Goal: Navigation & Orientation: Find specific page/section

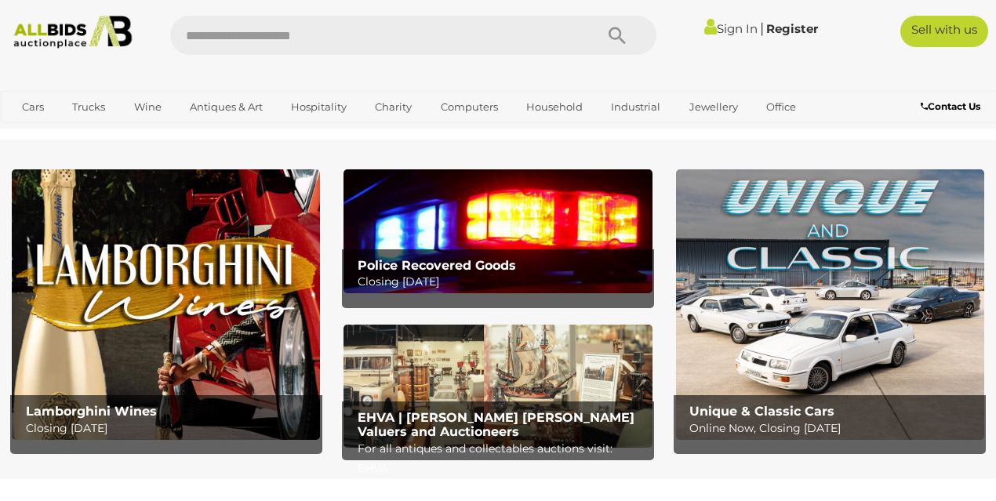
click at [502, 228] on img at bounding box center [497, 230] width 308 height 123
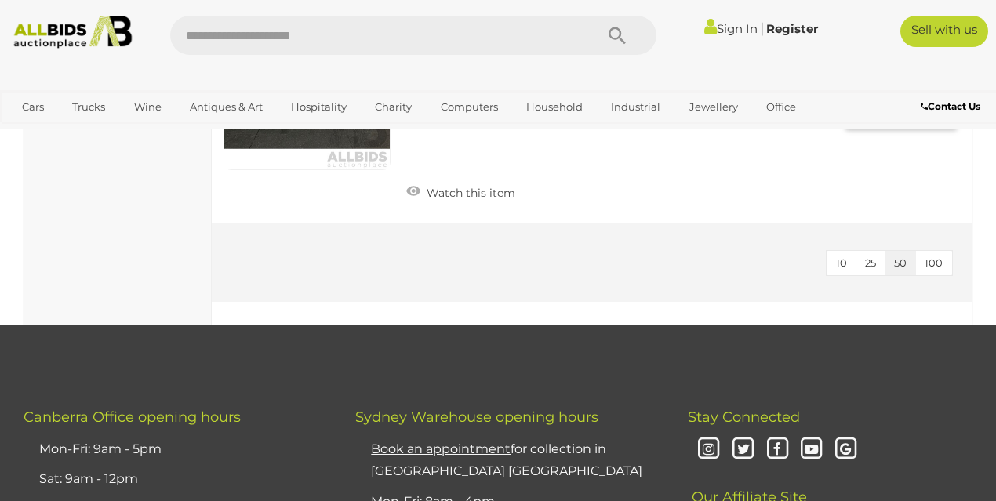
scroll to position [5401, 0]
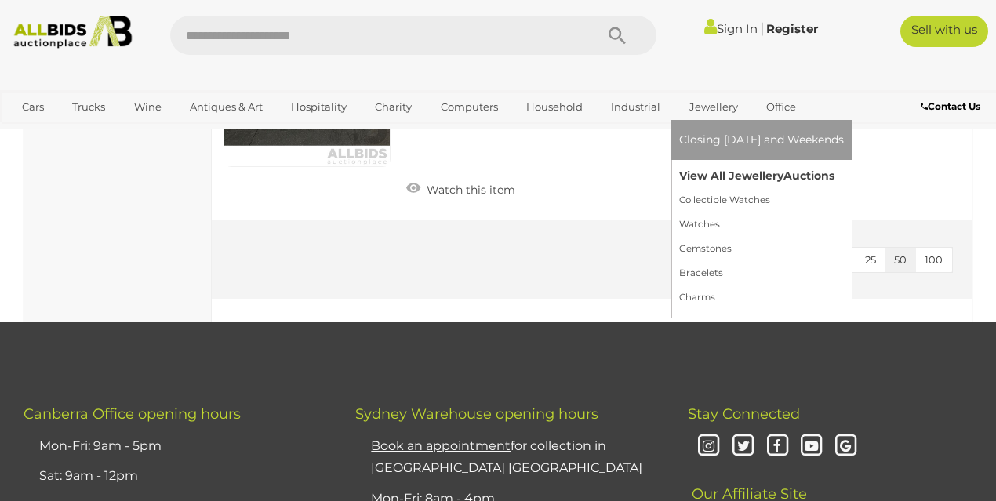
click at [706, 179] on link "View All Jewellery Auctions" at bounding box center [761, 176] width 165 height 24
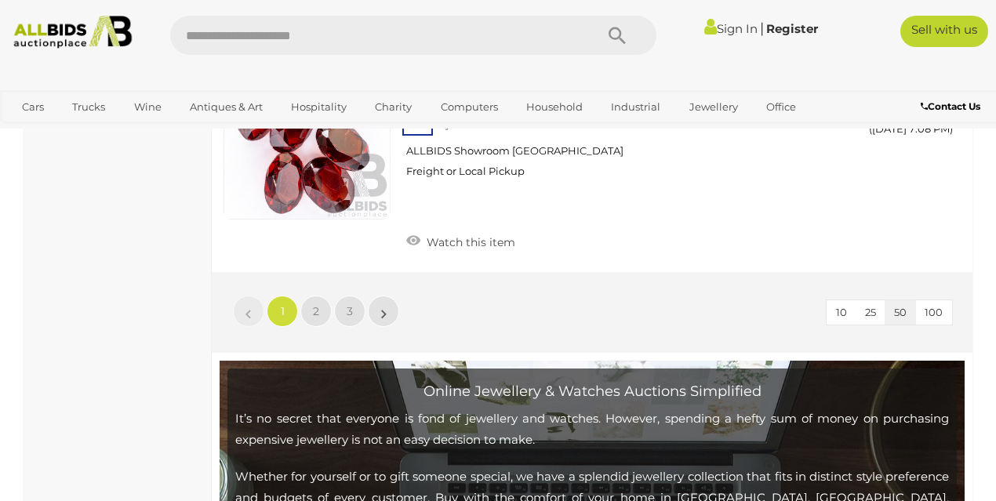
scroll to position [12331, 0]
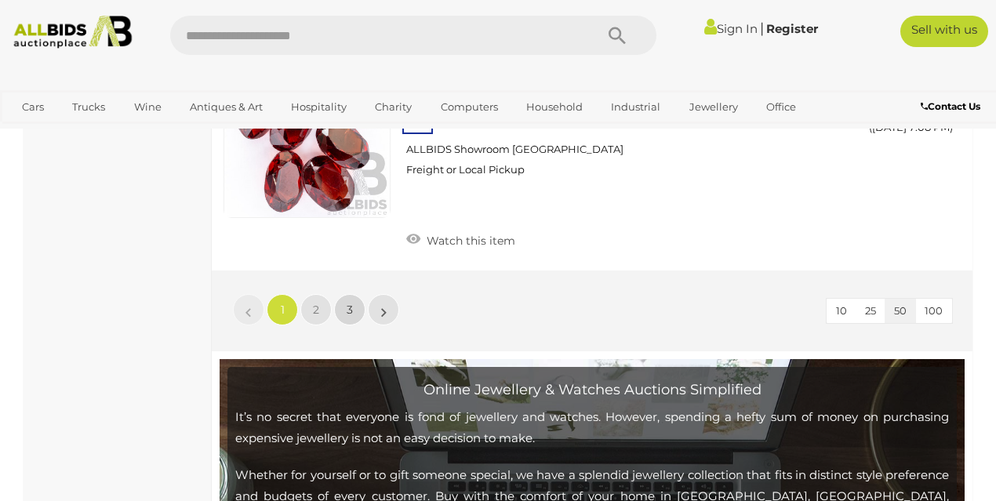
click at [348, 303] on span "3" at bounding box center [350, 310] width 6 height 14
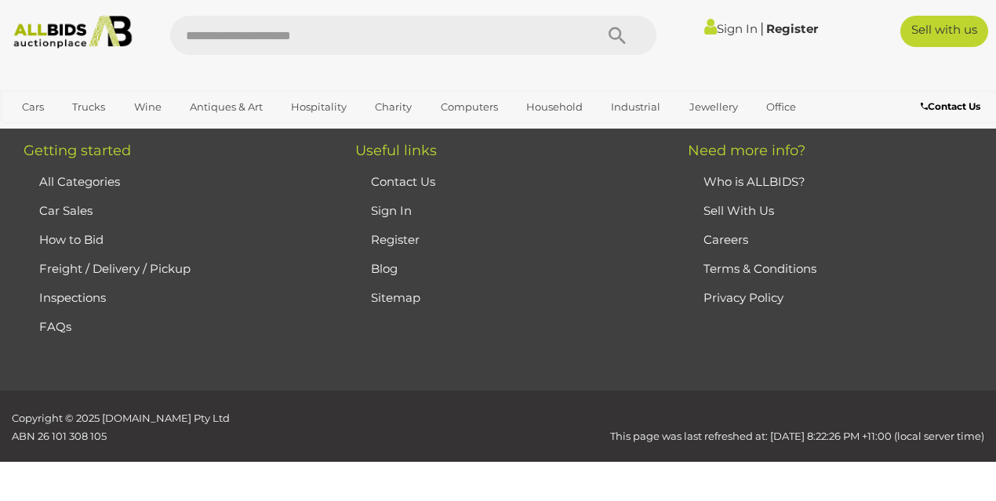
scroll to position [359, 0]
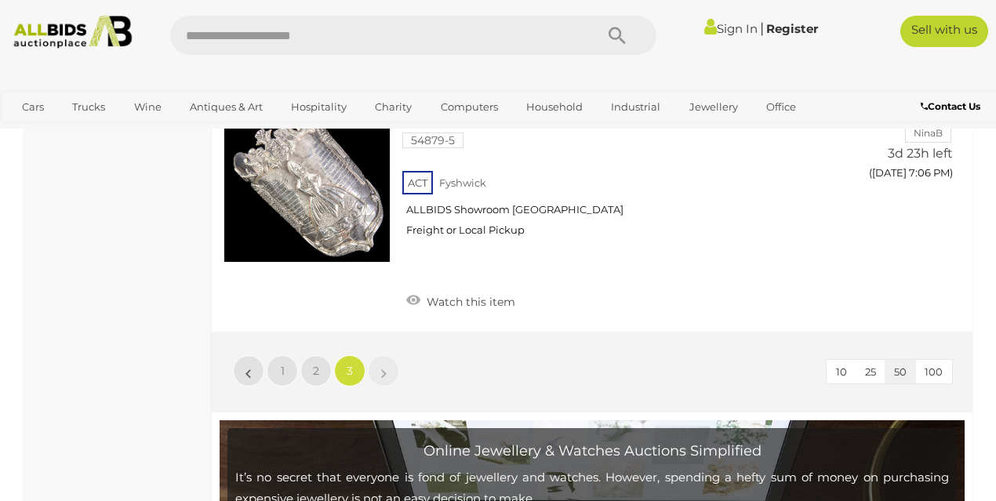
scroll to position [4280, 0]
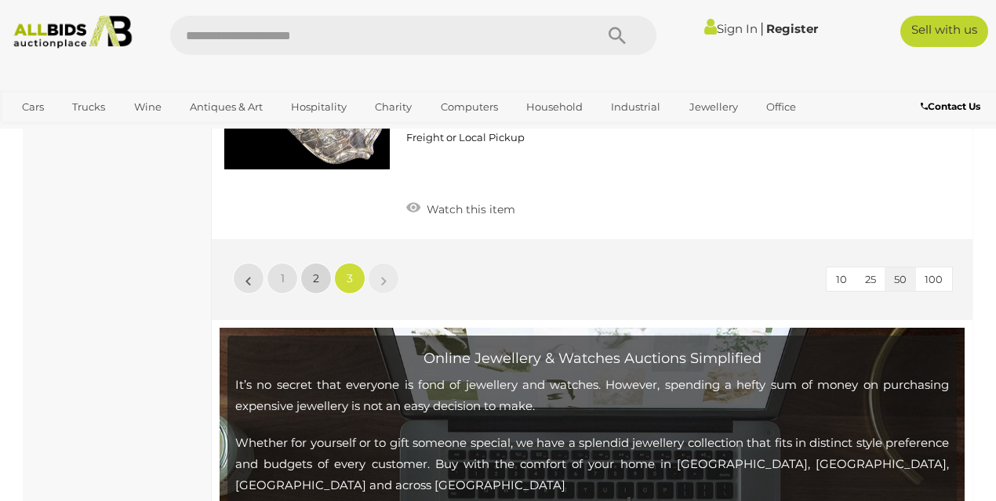
click at [327, 263] on link "2" at bounding box center [315, 278] width 31 height 31
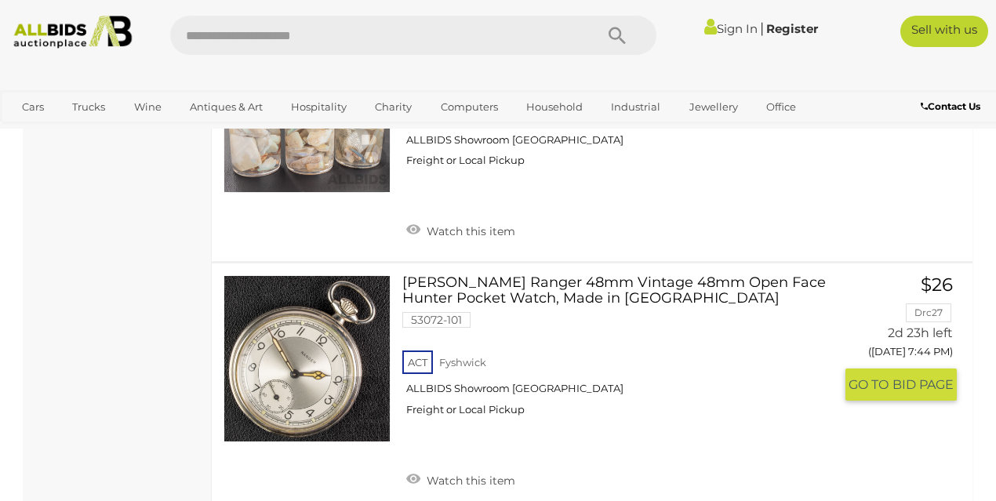
scroll to position [12034, 0]
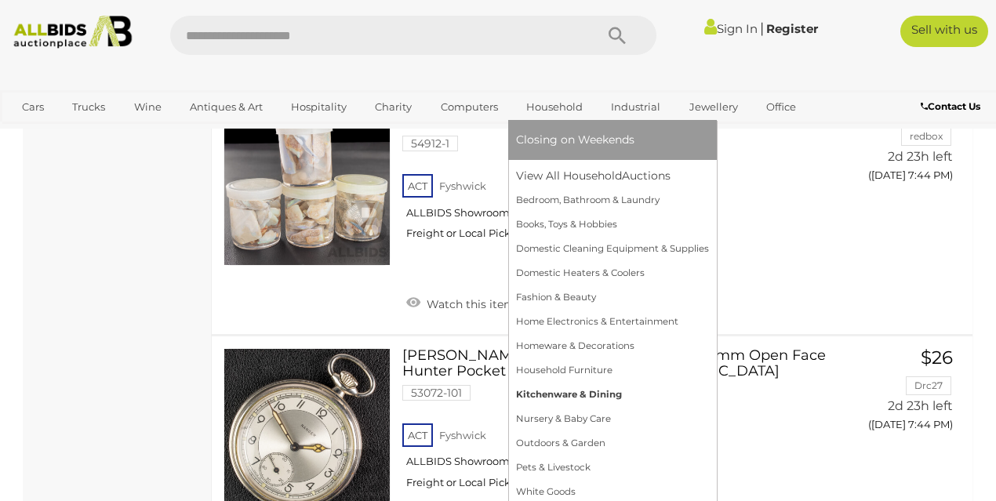
click at [557, 401] on link "Kitchenware & Dining" at bounding box center [612, 395] width 193 height 24
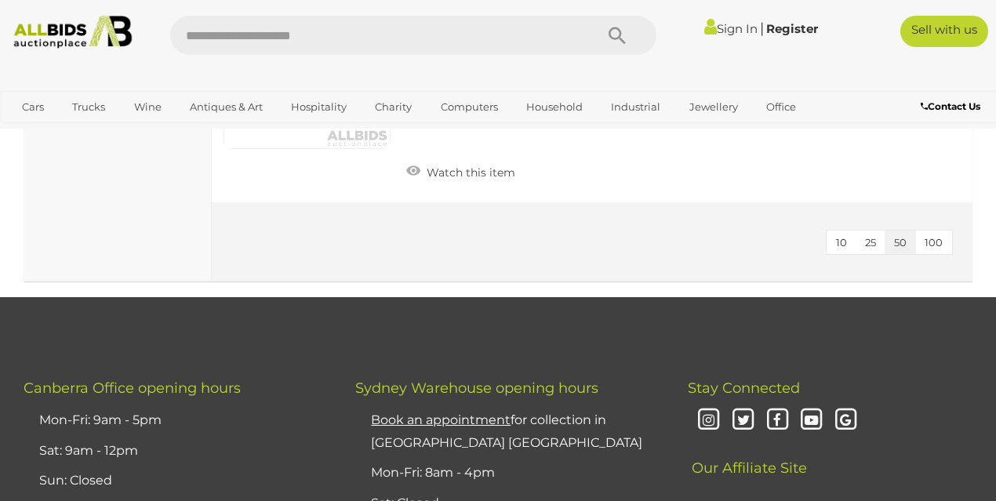
scroll to position [2962, 0]
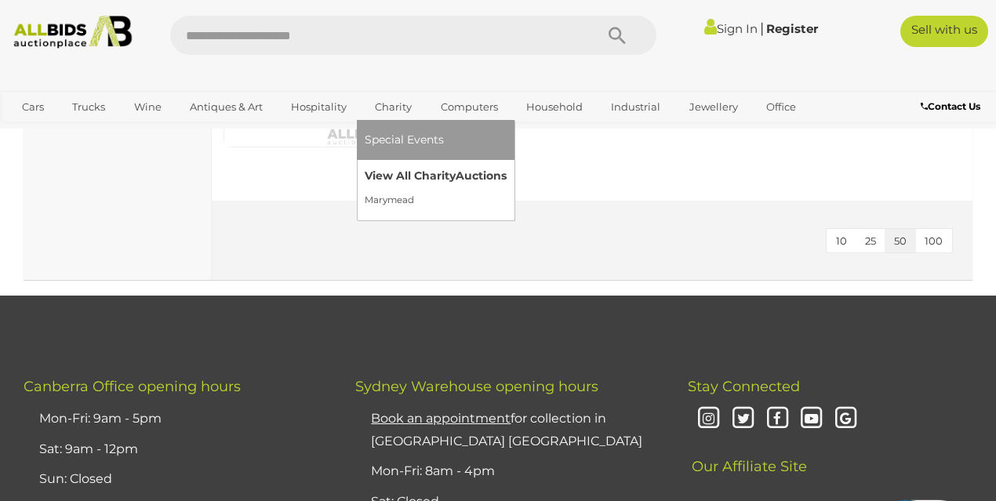
click at [390, 182] on link "View All Charity Auctions" at bounding box center [436, 176] width 142 height 24
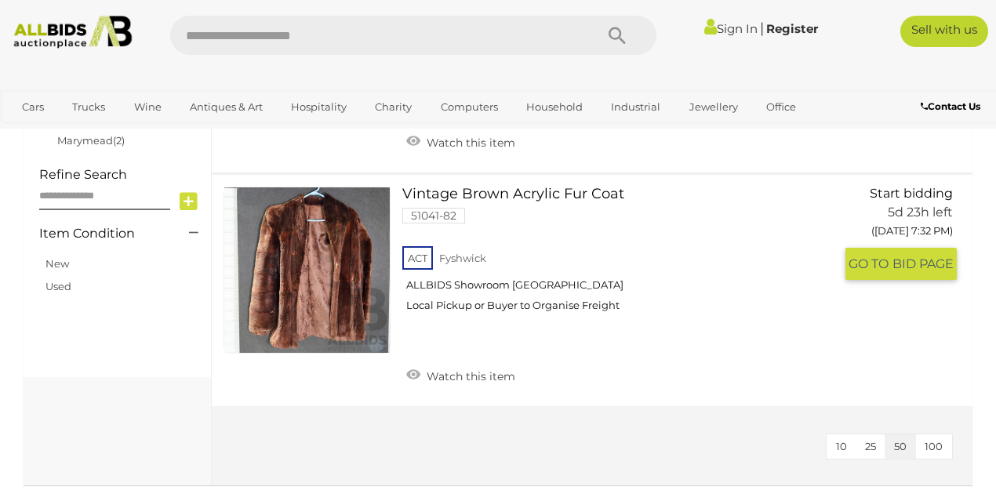
scroll to position [522, 0]
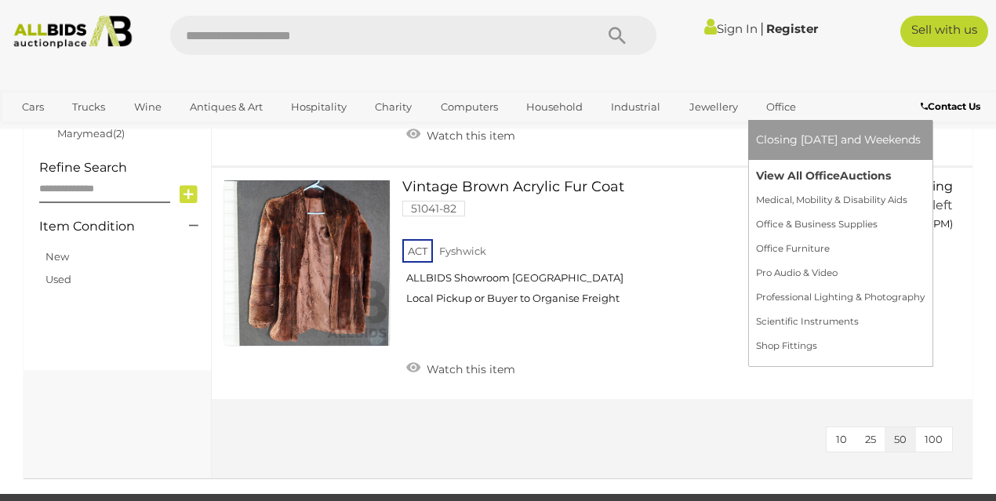
click at [782, 181] on link "View All Office Auctions" at bounding box center [840, 176] width 169 height 24
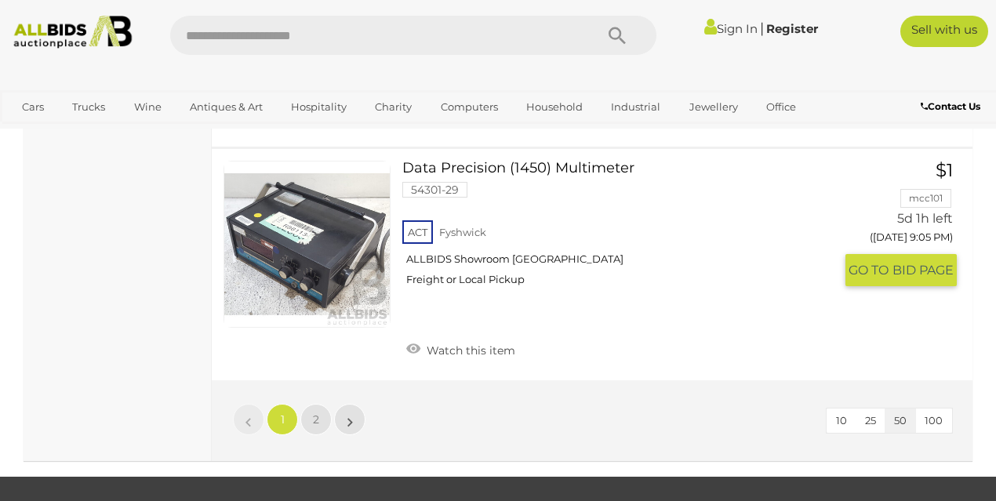
scroll to position [11849, 0]
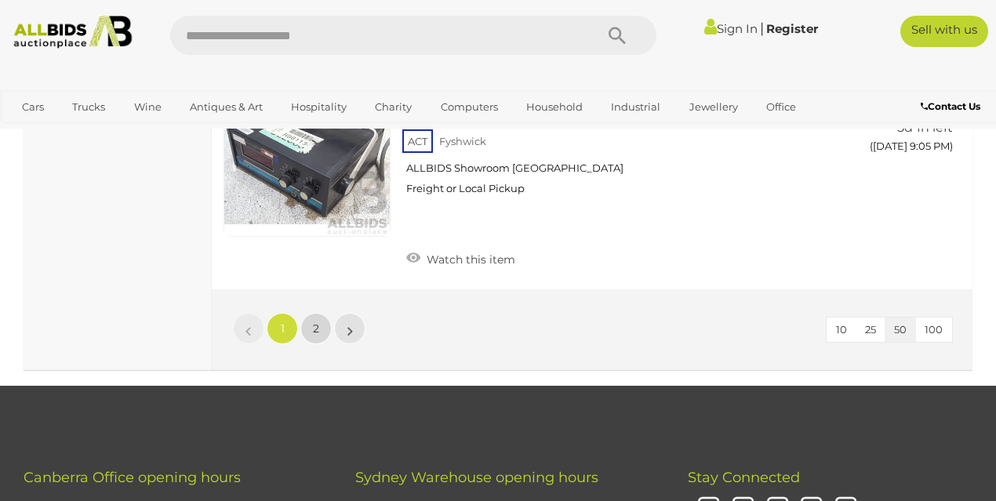
click at [325, 316] on link "2" at bounding box center [315, 328] width 31 height 31
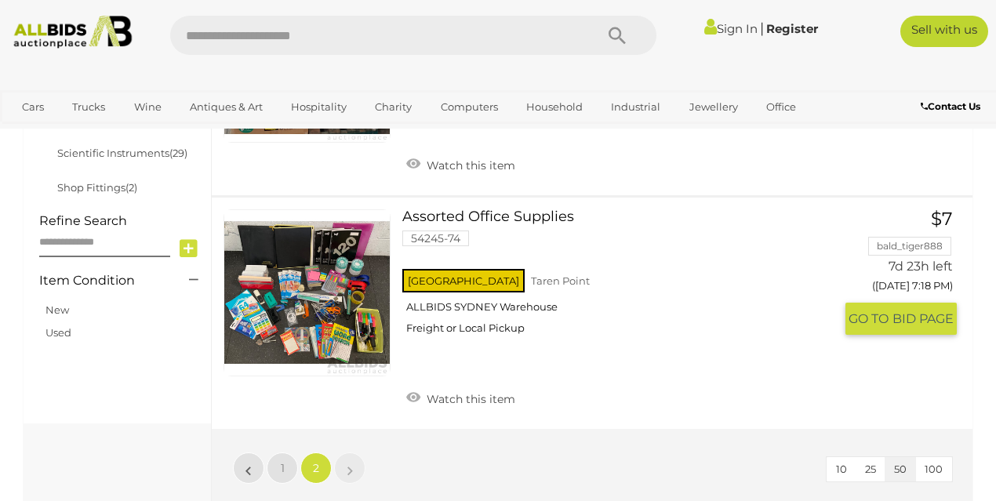
scroll to position [699, 0]
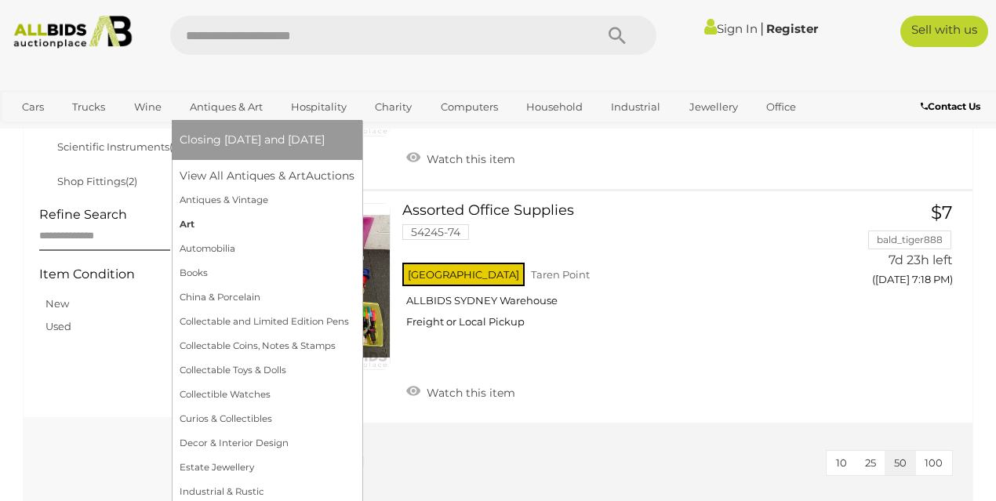
click at [180, 225] on link "Art" at bounding box center [267, 224] width 175 height 24
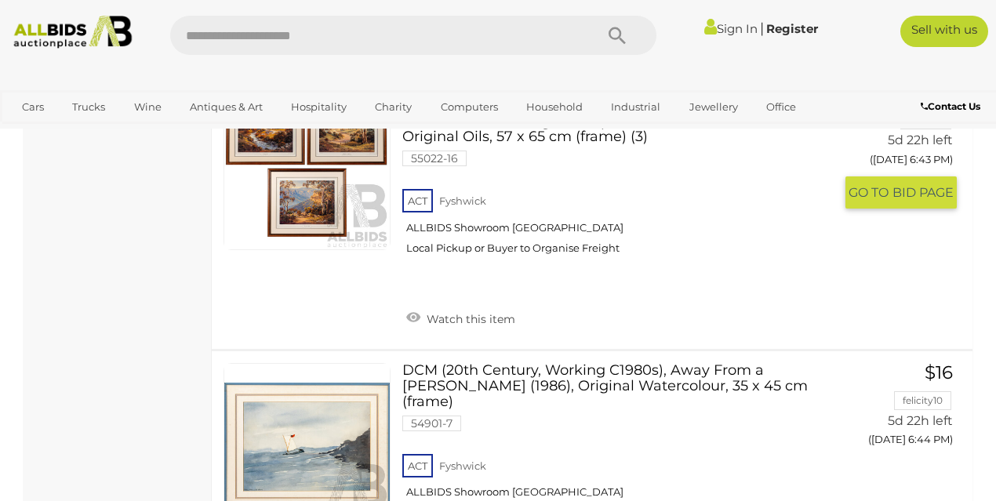
scroll to position [13068, 0]
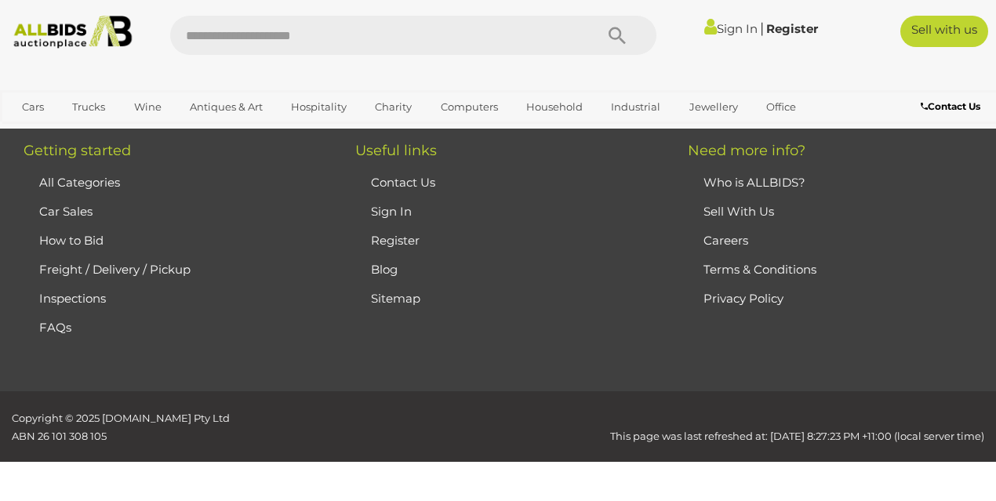
scroll to position [211, 0]
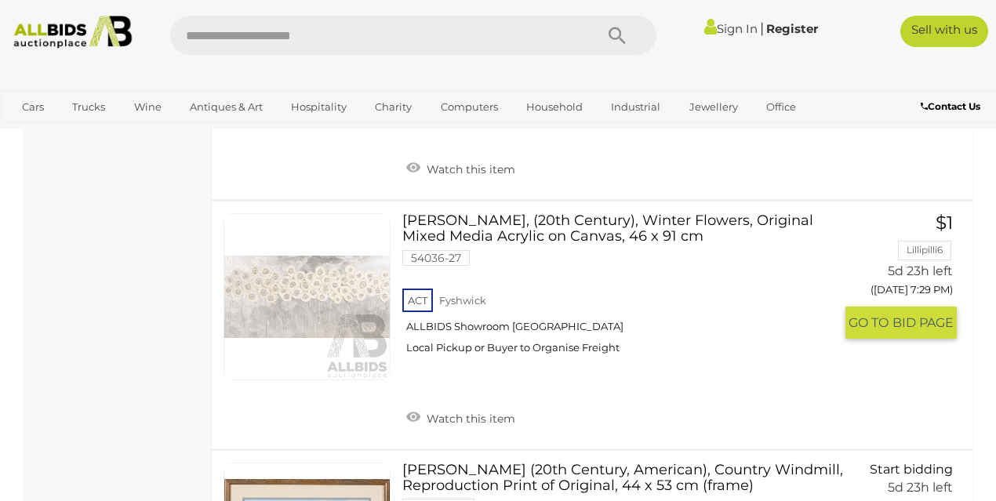
scroll to position [6310, 0]
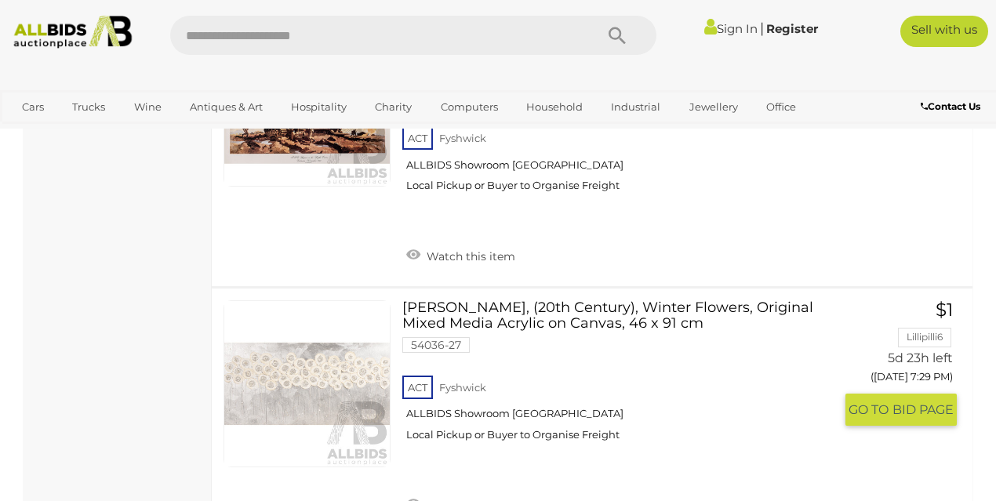
click at [705, 300] on link "Artist Unknown, (20th Century), Winter Flowers, Original Mixed Media Acrylic on…" at bounding box center [624, 376] width 420 height 153
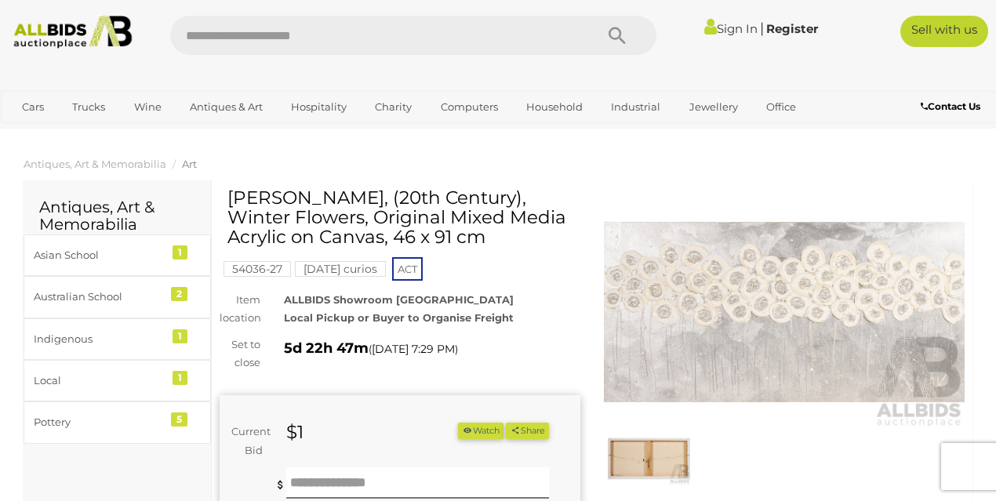
click at [790, 308] on img at bounding box center [784, 312] width 361 height 232
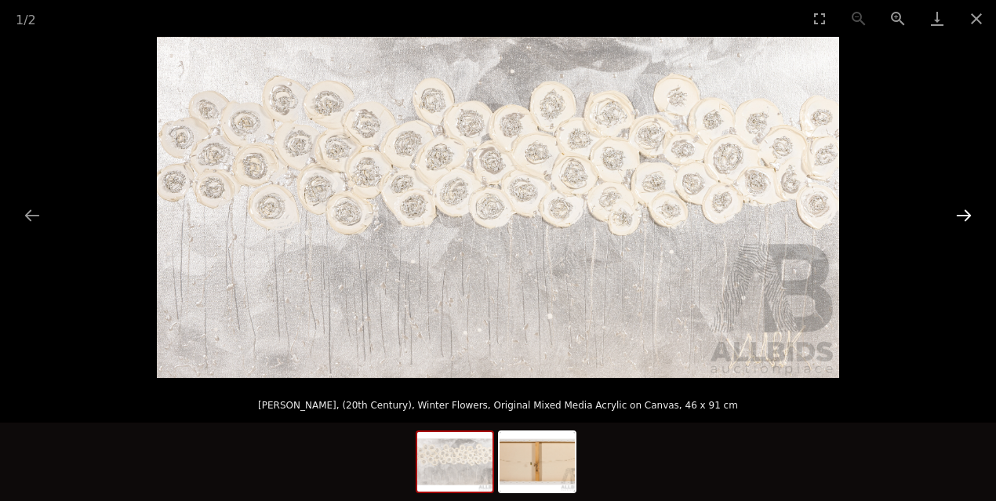
click at [959, 220] on button "Next slide" at bounding box center [963, 215] width 33 height 31
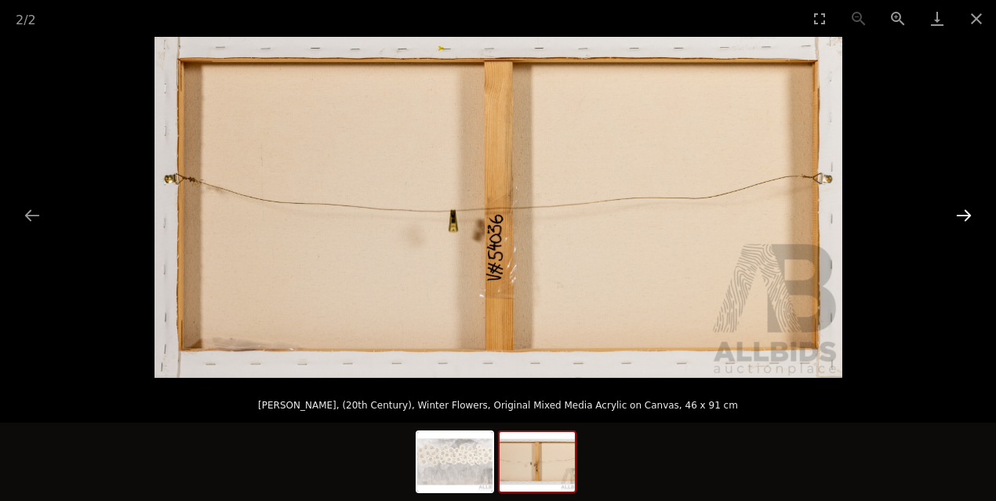
click at [959, 220] on button "Next slide" at bounding box center [963, 215] width 33 height 31
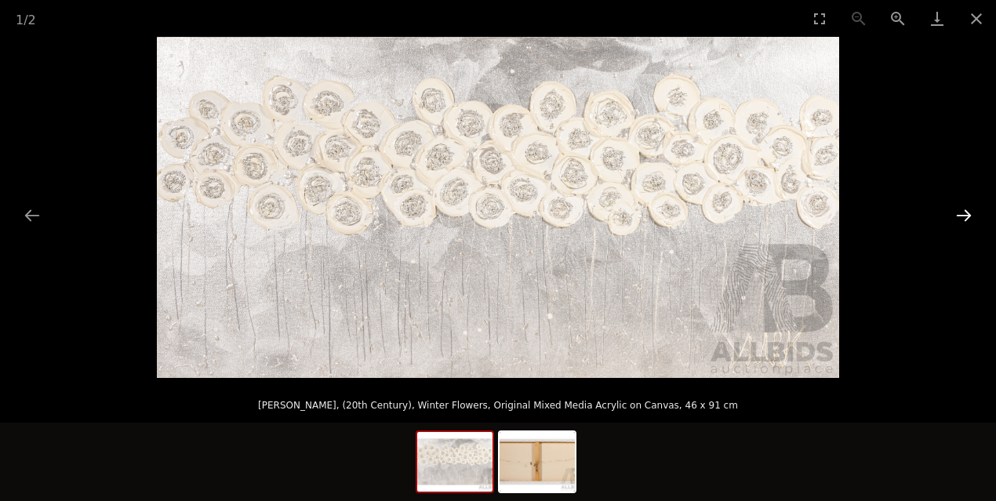
click at [959, 220] on button "Next slide" at bounding box center [963, 215] width 33 height 31
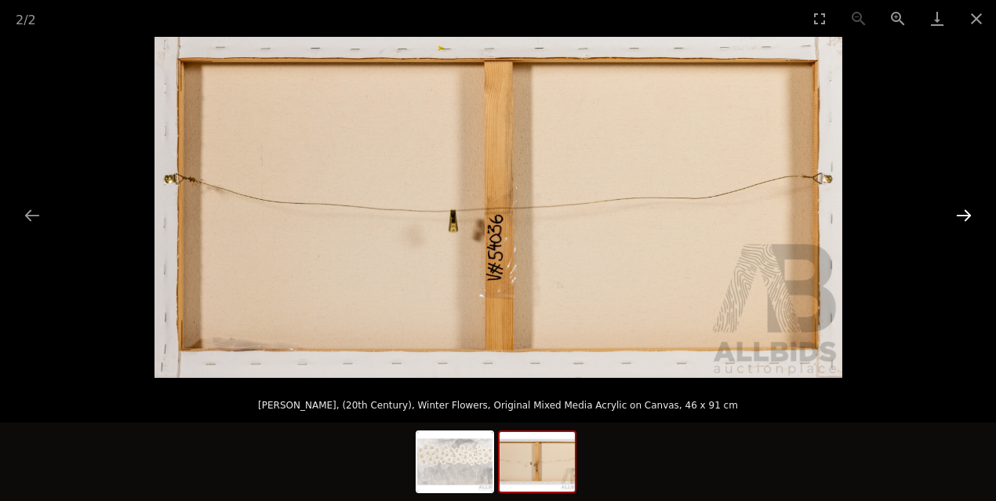
click at [959, 220] on button "Next slide" at bounding box center [963, 215] width 33 height 31
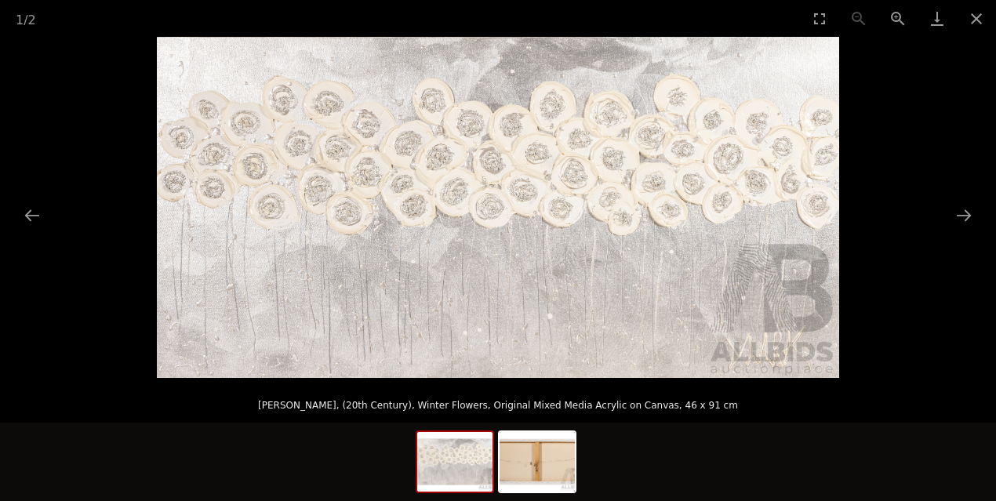
click at [946, 223] on picture at bounding box center [498, 207] width 996 height 341
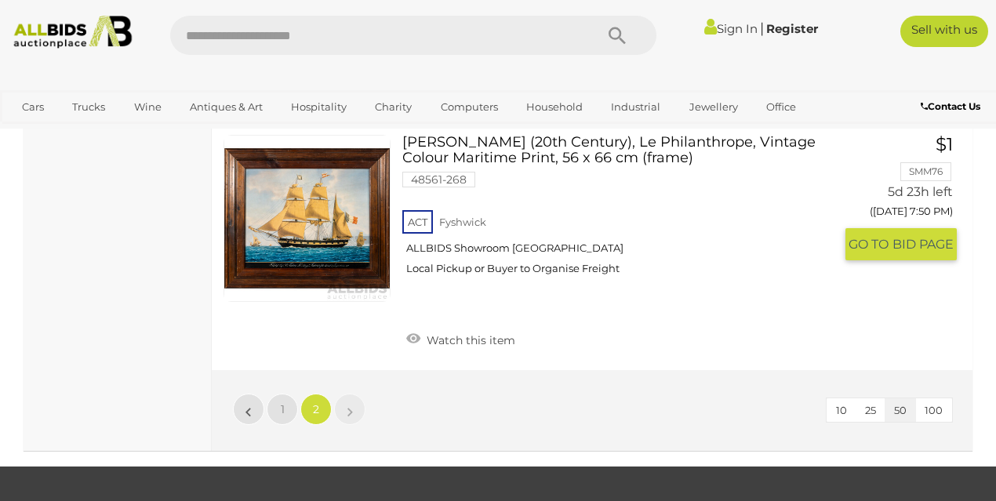
scroll to position [8784, 0]
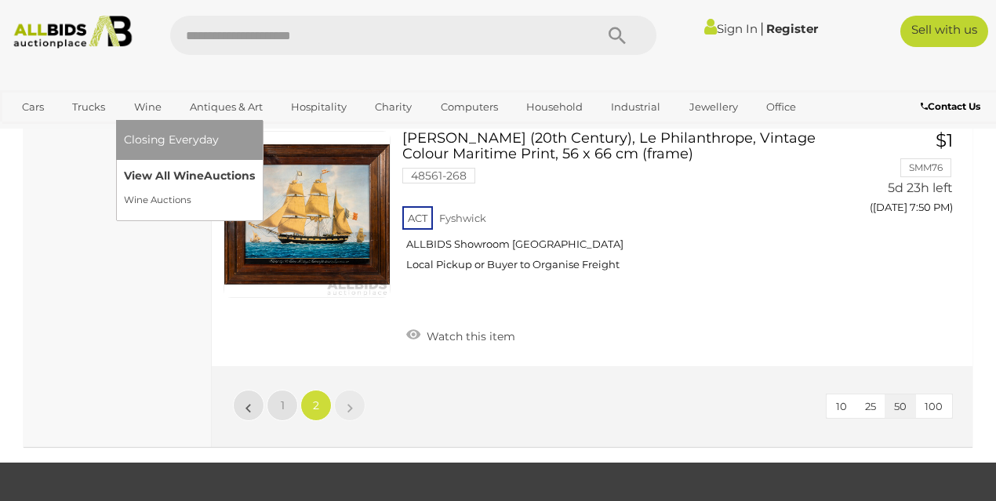
click at [181, 177] on link "View All Wine Auctions" at bounding box center [189, 176] width 131 height 24
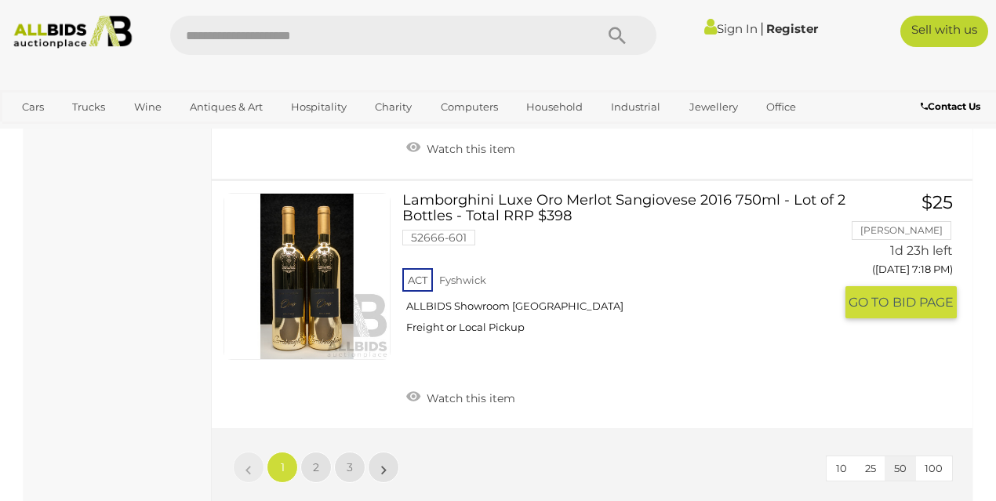
scroll to position [12633, 0]
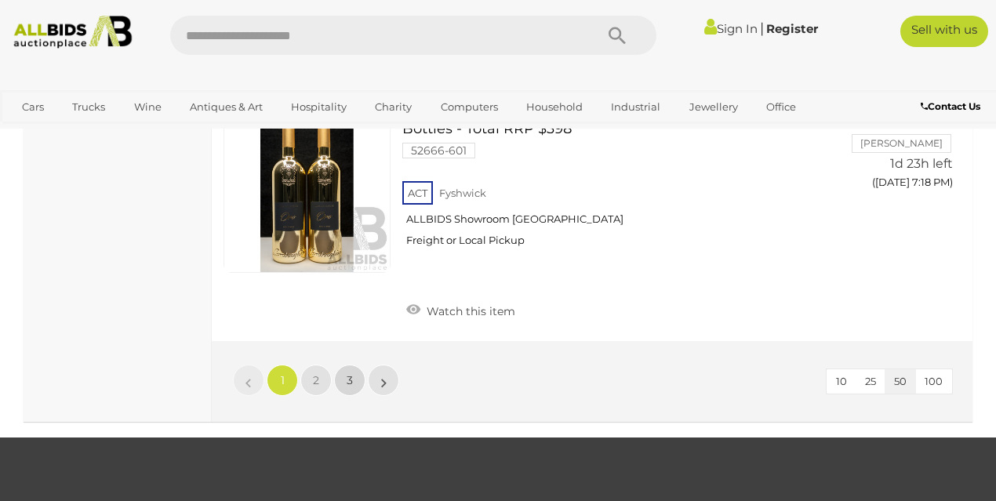
click at [362, 365] on link "3" at bounding box center [349, 380] width 31 height 31
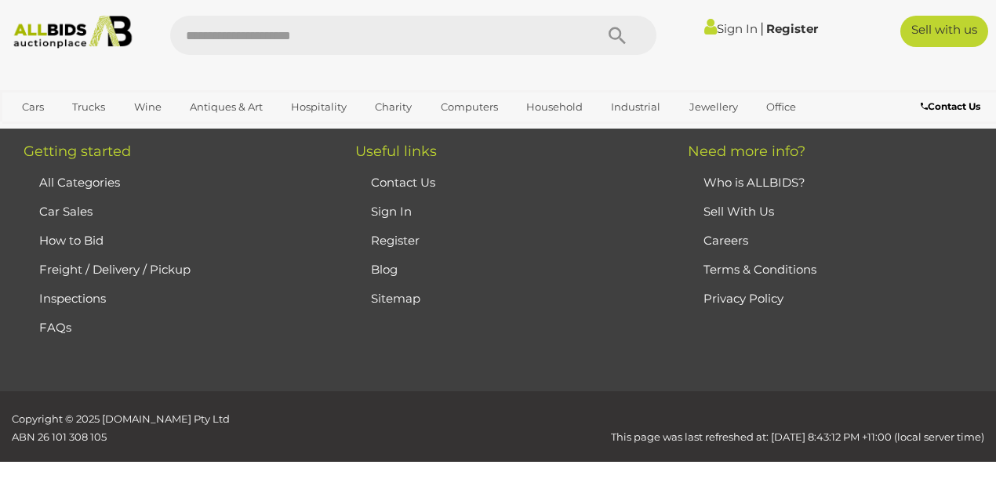
scroll to position [281, 0]
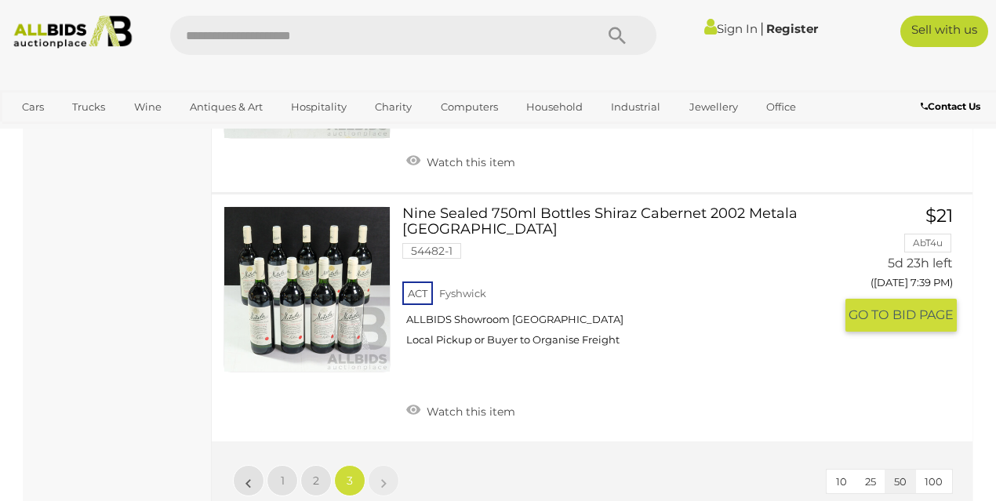
scroll to position [4376, 0]
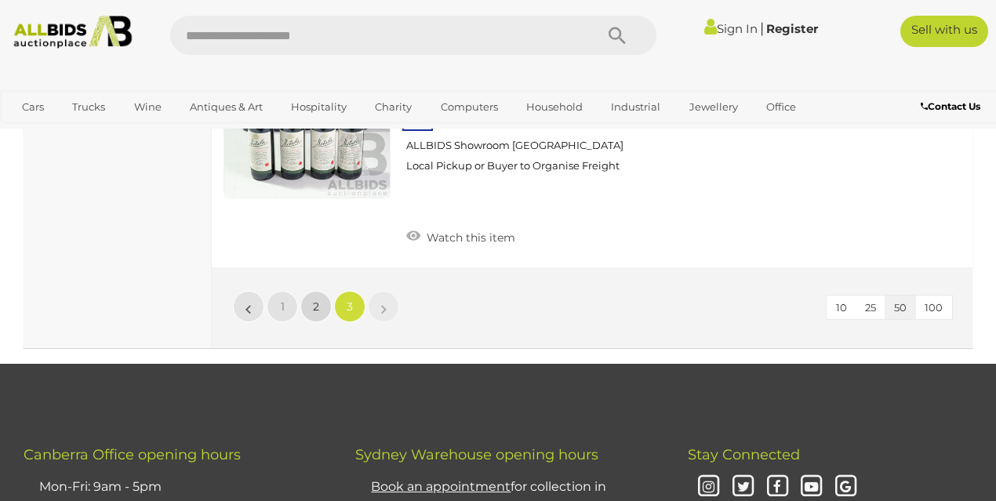
click at [314, 307] on span "2" at bounding box center [316, 307] width 6 height 14
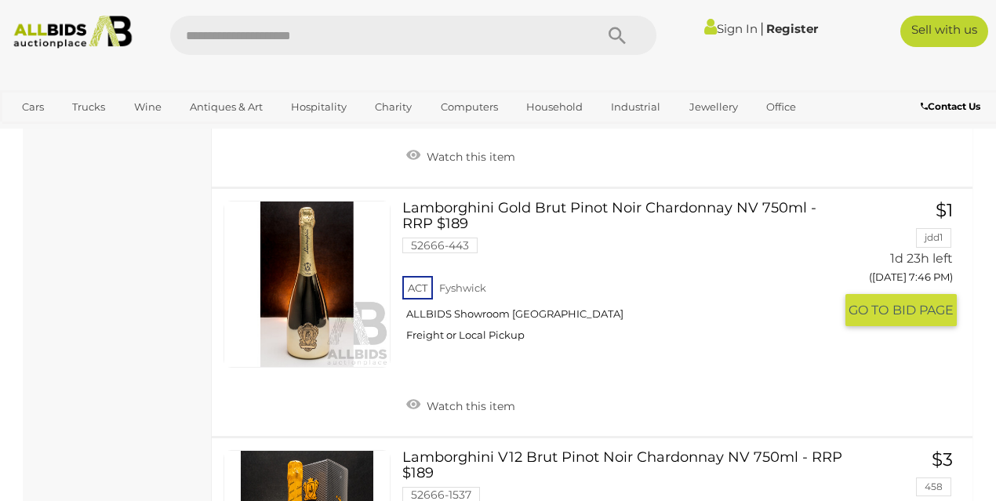
scroll to position [7164, 0]
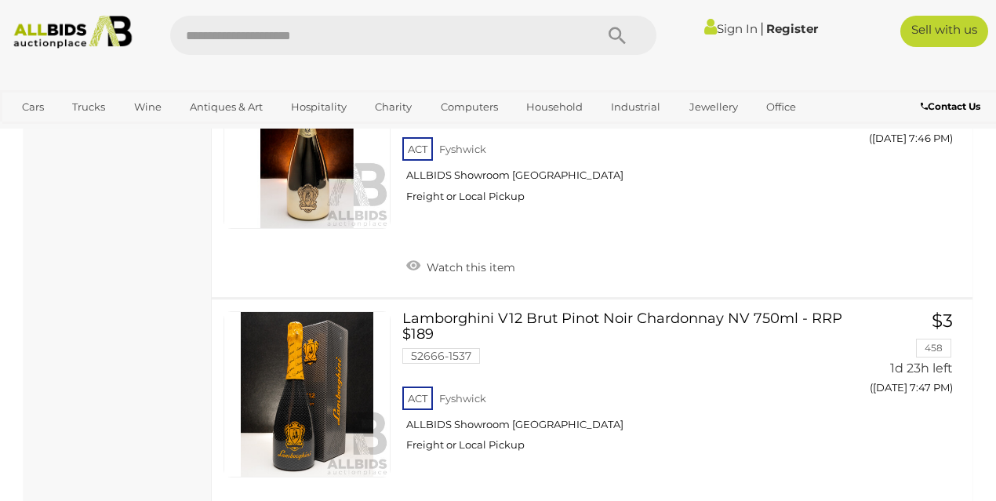
scroll to position [281, 0]
